Goal: Task Accomplishment & Management: Complete application form

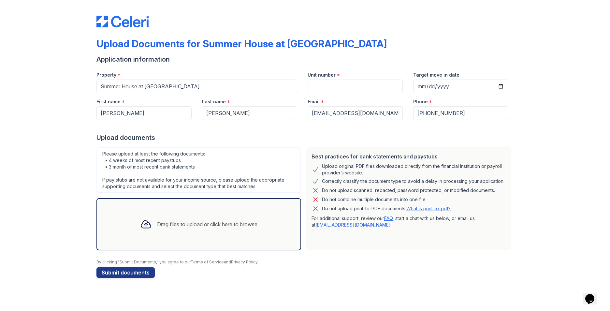
click at [226, 224] on div "Drag files to upload or click here to browse" at bounding box center [207, 224] width 100 height 8
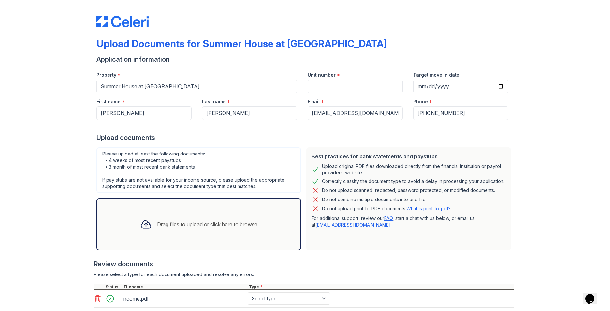
click at [164, 223] on div "Drag files to upload or click here to browse" at bounding box center [207, 224] width 100 height 8
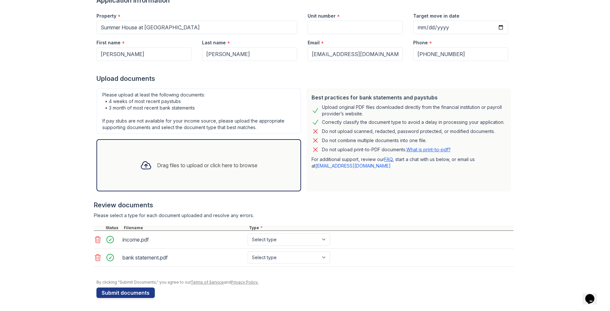
click at [167, 173] on div "Drag files to upload or click here to browse" at bounding box center [199, 165] width 128 height 22
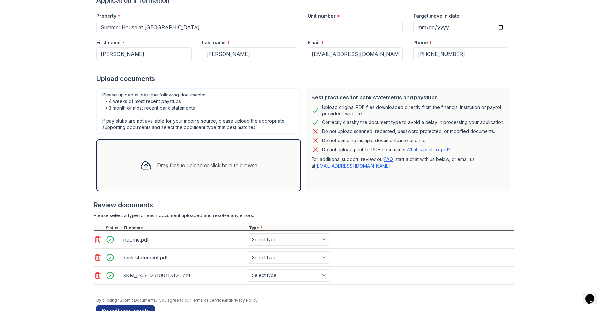
scroll to position [77, 0]
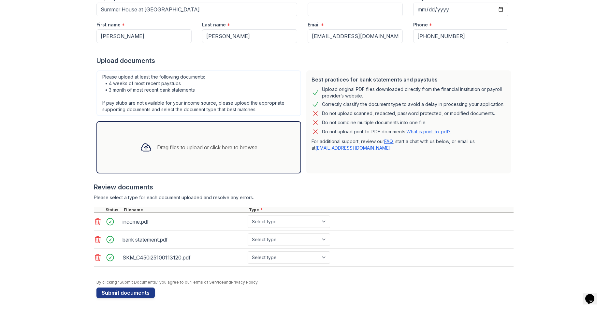
click at [153, 152] on div "Drag files to upload or click here to browse" at bounding box center [199, 147] width 128 height 22
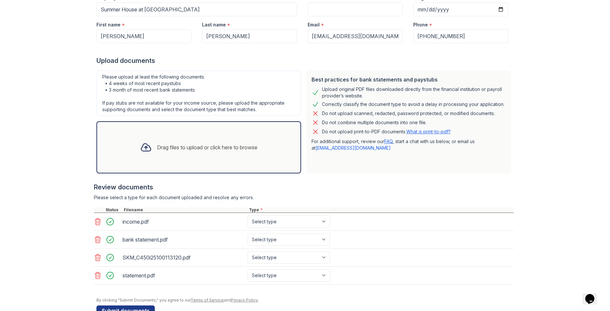
scroll to position [95, 0]
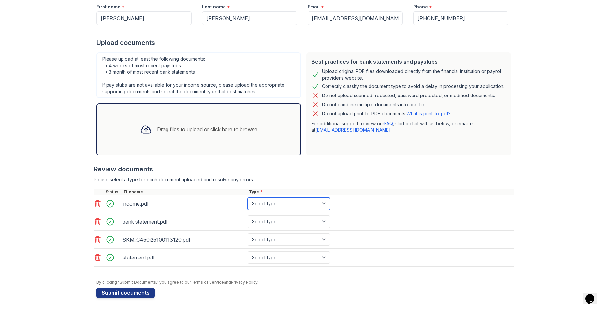
click at [323, 203] on select "Select type Paystub Bank Statement Offer Letter Tax Documents Benefit Award Let…" at bounding box center [289, 204] width 82 height 12
select select "paystub"
click at [248, 198] on select "Select type Paystub Bank Statement Offer Letter Tax Documents Benefit Award Let…" at bounding box center [289, 204] width 82 height 12
click at [320, 222] on select "Select type Paystub Bank Statement Offer Letter Tax Documents Benefit Award Let…" at bounding box center [289, 222] width 82 height 12
select select "bank_statement"
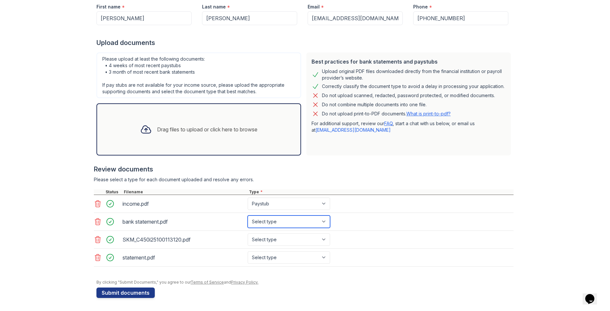
click at [248, 216] on select "Select type Paystub Bank Statement Offer Letter Tax Documents Benefit Award Let…" at bounding box center [289, 222] width 82 height 12
click at [271, 240] on select "Select type Paystub Bank Statement Offer Letter Tax Documents Benefit Award Let…" at bounding box center [289, 239] width 82 height 12
select select "bank_statement"
click at [248, 233] on select "Select type Paystub Bank Statement Offer Letter Tax Documents Benefit Award Let…" at bounding box center [289, 239] width 82 height 12
click at [277, 261] on select "Select type Paystub Bank Statement Offer Letter Tax Documents Benefit Award Let…" at bounding box center [289, 257] width 82 height 12
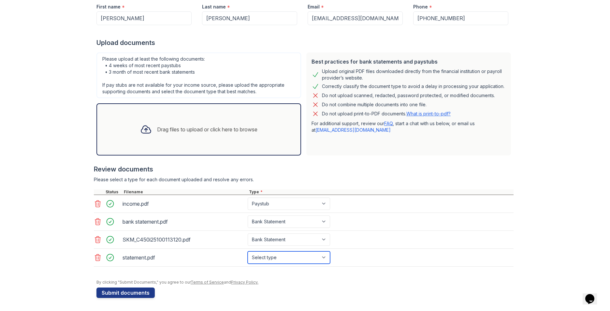
select select "bank_statement"
click at [248, 251] on select "Select type Paystub Bank Statement Offer Letter Tax Documents Benefit Award Let…" at bounding box center [289, 257] width 82 height 12
click at [313, 285] on div "By clicking "Submit Documents," you agree to our Terms of Service and Privacy P…" at bounding box center [305, 282] width 417 height 5
click at [142, 293] on button "Submit documents" at bounding box center [126, 293] width 58 height 10
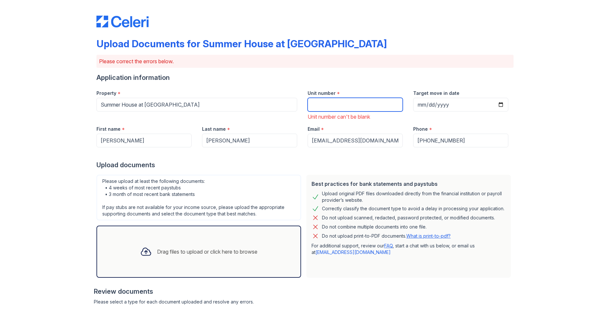
click at [326, 110] on input "Unit number" at bounding box center [355, 105] width 95 height 14
type input "215"
click at [463, 105] on input "Target move in date" at bounding box center [460, 105] width 95 height 14
type input "[DATE]"
click at [422, 164] on div "Upload documents" at bounding box center [305, 164] width 417 height 9
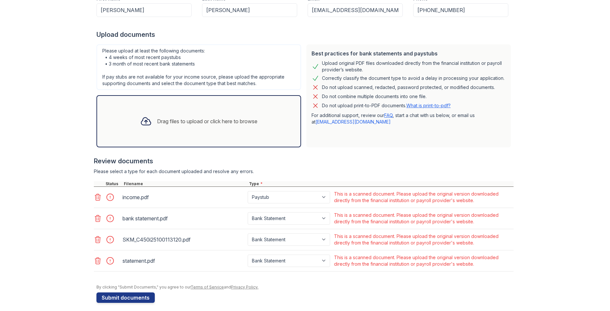
scroll to position [135, 0]
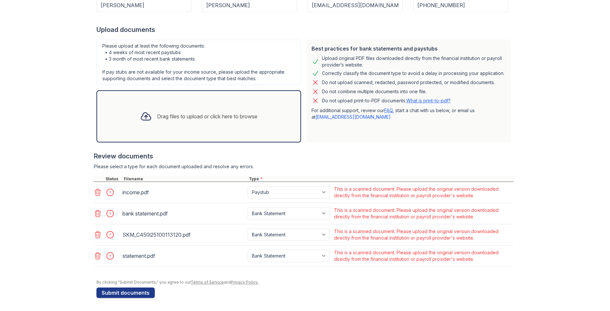
click at [180, 124] on div "Drag files to upload or click here to browse" at bounding box center [199, 116] width 128 height 22
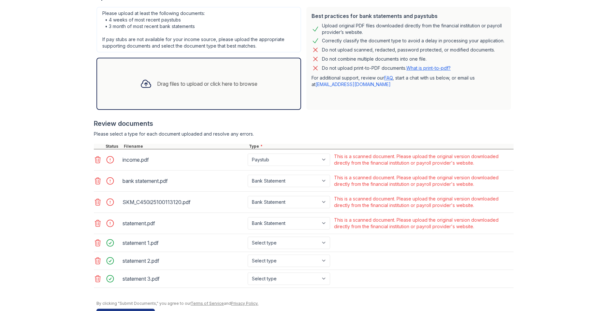
scroll to position [189, 0]
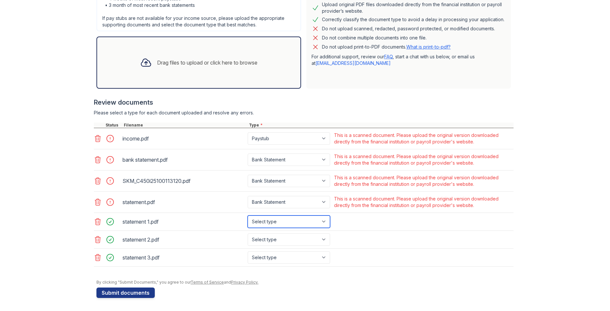
click at [324, 221] on select "Select type Paystub Bank Statement Offer Letter Tax Documents Benefit Award Let…" at bounding box center [289, 222] width 82 height 12
select select "bank_statement"
click at [248, 216] on select "Select type Paystub Bank Statement Offer Letter Tax Documents Benefit Award Let…" at bounding box center [289, 222] width 82 height 12
click at [322, 239] on select "Select type Paystub Bank Statement Offer Letter Tax Documents Benefit Award Let…" at bounding box center [289, 239] width 82 height 12
select select "bank_statement"
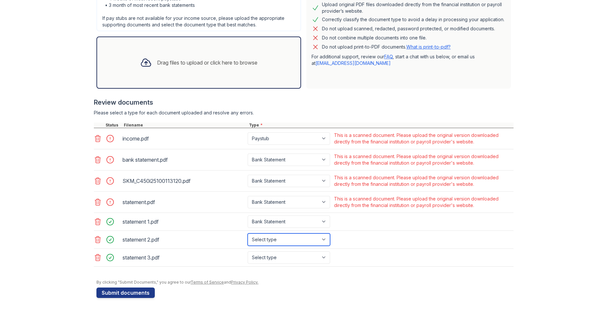
click at [248, 233] on select "Select type Paystub Bank Statement Offer Letter Tax Documents Benefit Award Let…" at bounding box center [289, 239] width 82 height 12
click at [322, 258] on select "Select type Paystub Bank Statement Offer Letter Tax Documents Benefit Award Let…" at bounding box center [289, 257] width 82 height 12
select select "bank_statement"
click at [248, 251] on select "Select type Paystub Bank Statement Offer Letter Tax Documents Benefit Award Let…" at bounding box center [289, 257] width 82 height 12
click at [293, 280] on div "By clicking "Submit Documents," you agree to our Terms of Service and Privacy P…" at bounding box center [305, 282] width 417 height 5
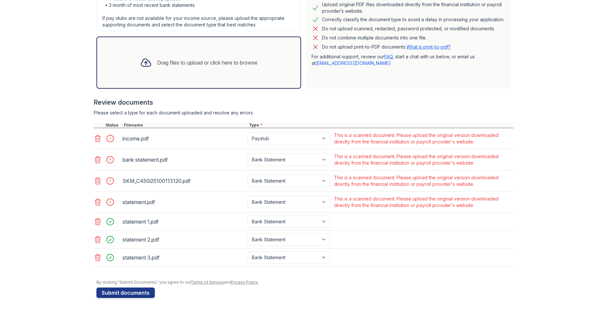
click at [161, 67] on div "Drag files to upload or click here to browse" at bounding box center [199, 63] width 128 height 22
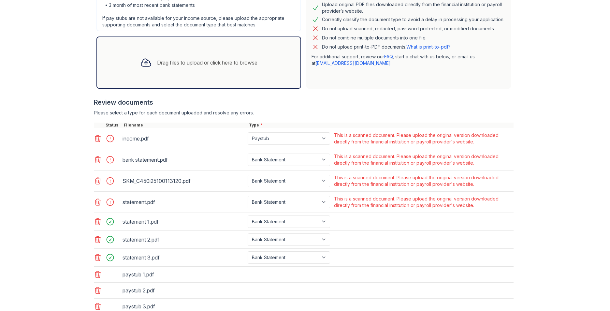
scroll to position [222, 0]
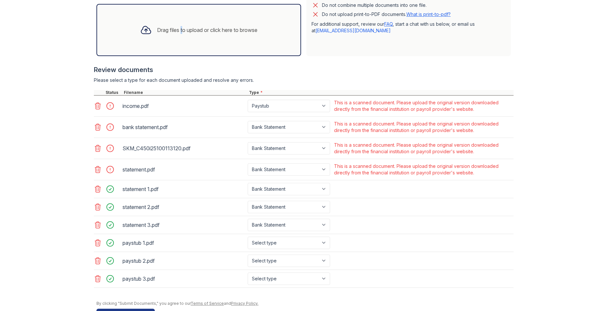
click at [177, 37] on div "Drag files to upload or click here to browse" at bounding box center [199, 30] width 128 height 22
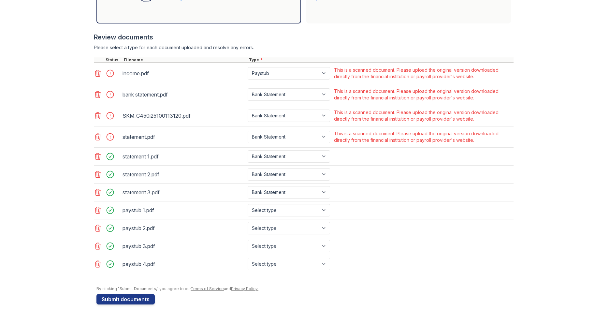
scroll to position [261, 0]
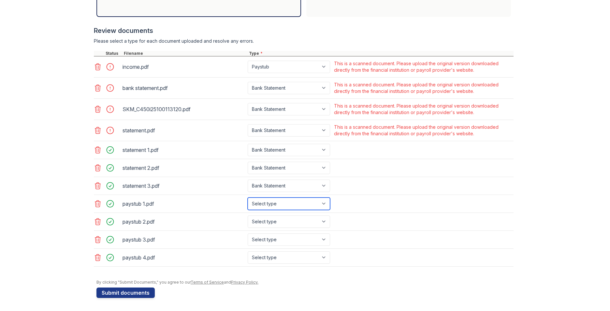
click at [324, 203] on select "Select type Paystub Bank Statement Offer Letter Tax Documents Benefit Award Let…" at bounding box center [289, 204] width 82 height 12
select select "paystub"
click at [248, 198] on select "Select type Paystub Bank Statement Offer Letter Tax Documents Benefit Award Let…" at bounding box center [289, 204] width 82 height 12
click at [293, 221] on select "Select type Paystub Bank Statement Offer Letter Tax Documents Benefit Award Let…" at bounding box center [289, 222] width 82 height 12
select select "paystub"
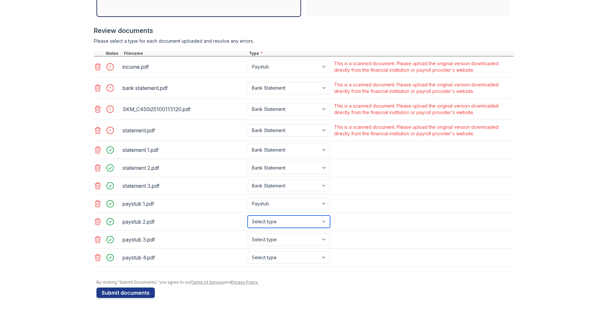
click at [248, 216] on select "Select type Paystub Bank Statement Offer Letter Tax Documents Benefit Award Let…" at bounding box center [289, 222] width 82 height 12
click at [270, 239] on select "Select type Paystub Bank Statement Offer Letter Tax Documents Benefit Award Let…" at bounding box center [289, 239] width 82 height 12
select select "paystub"
click at [248, 233] on select "Select type Paystub Bank Statement Offer Letter Tax Documents Benefit Award Let…" at bounding box center [289, 239] width 82 height 12
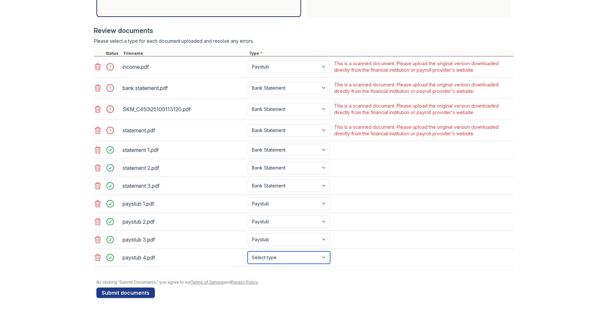
click at [263, 259] on select "Select type Paystub Bank Statement Offer Letter Tax Documents Benefit Award Let…" at bounding box center [289, 257] width 82 height 12
select select "paystub"
click at [248, 251] on select "Select type Paystub Bank Statement Offer Letter Tax Documents Benefit Award Let…" at bounding box center [289, 257] width 82 height 12
click at [264, 285] on div "By clicking "Submit Documents," you agree to our Terms of Service and Privacy P…" at bounding box center [305, 282] width 417 height 5
click at [128, 293] on button "Submit documents" at bounding box center [126, 293] width 58 height 10
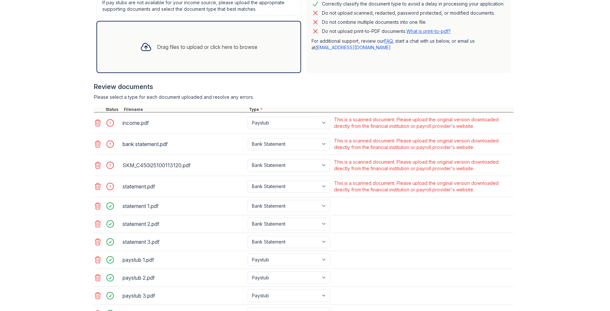
scroll to position [252, 0]
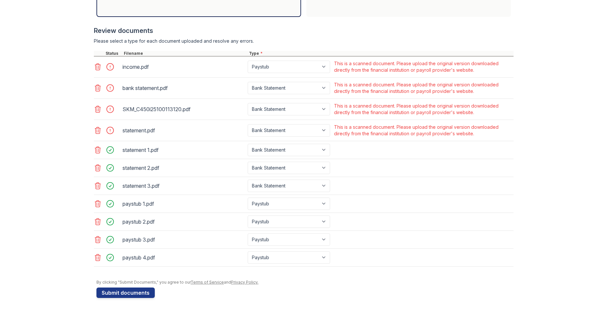
click at [95, 67] on icon at bounding box center [98, 67] width 8 height 8
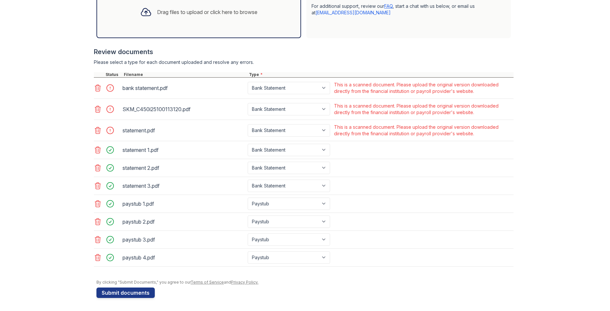
scroll to position [231, 0]
click at [96, 89] on icon at bounding box center [98, 88] width 6 height 7
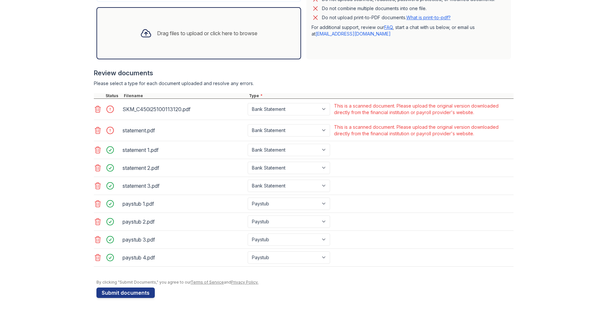
click at [96, 108] on icon at bounding box center [98, 109] width 8 height 8
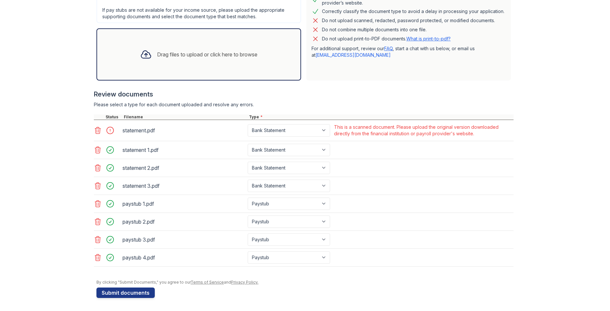
click at [96, 129] on icon at bounding box center [98, 131] width 8 height 8
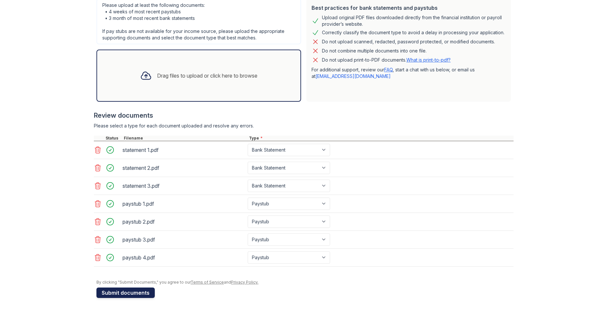
click at [128, 294] on button "Submit documents" at bounding box center [126, 293] width 58 height 10
